Goal: Check status: Check status

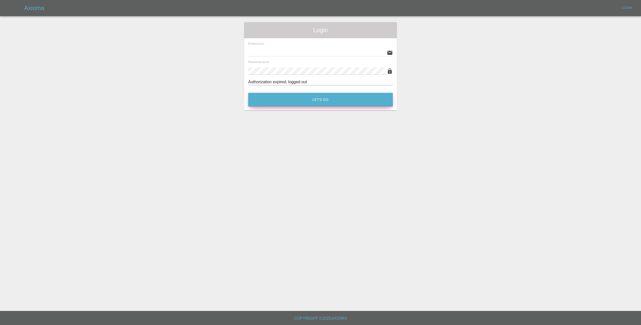
type input "[EMAIL_ADDRESS][DOMAIN_NAME]"
click at [300, 99] on button "Let's Go" at bounding box center [320, 100] width 145 height 14
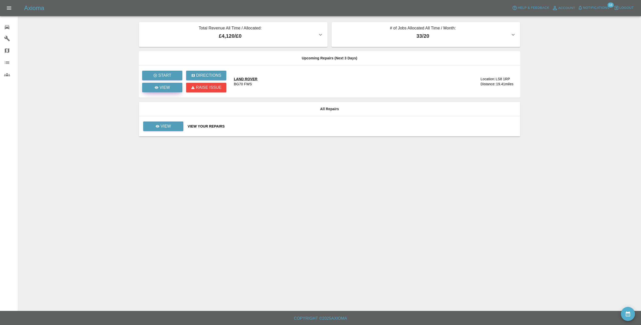
click at [171, 91] on link "View" at bounding box center [162, 88] width 40 height 10
click at [163, 127] on p "View" at bounding box center [165, 126] width 11 height 6
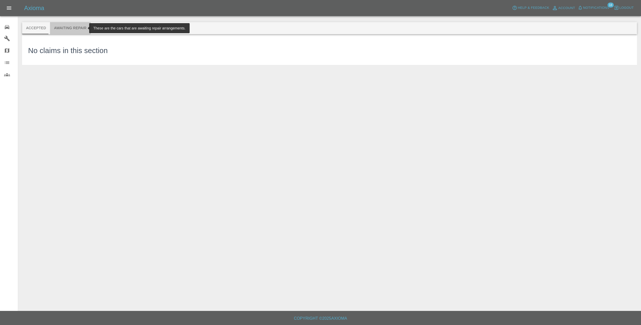
click at [77, 31] on button "Awaiting Repair" at bounding box center [70, 28] width 40 height 12
